Goal: Register for event/course

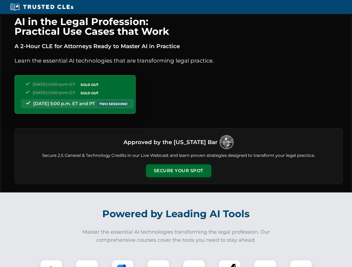
click at [178, 171] on button "Secure Your Spot" at bounding box center [178, 171] width 65 height 13
click at [51, 264] on img at bounding box center [51, 271] width 16 height 16
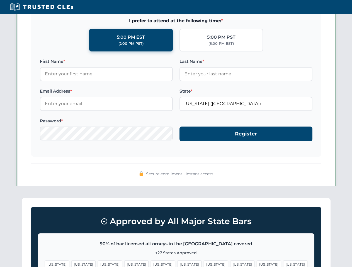
click at [204, 264] on span "[US_STATE]" at bounding box center [216, 265] width 24 height 8
click at [257, 264] on span "[US_STATE]" at bounding box center [269, 265] width 24 height 8
